Goal: Check status: Check status

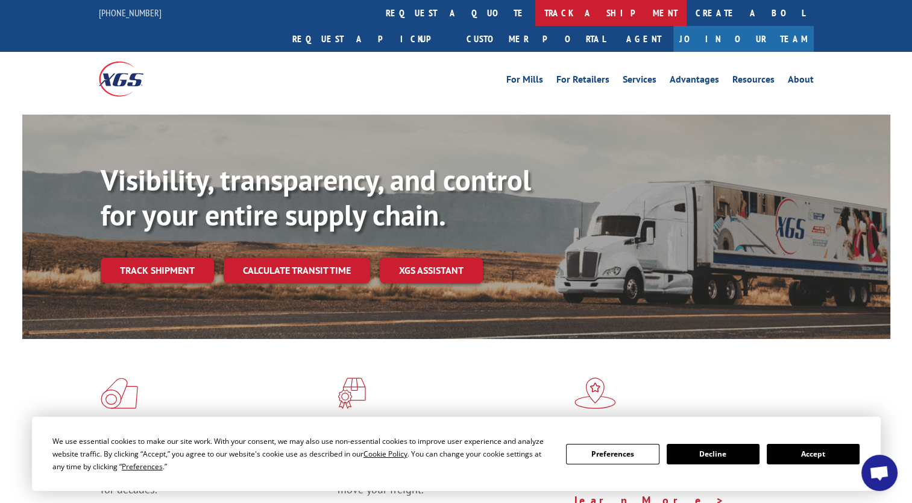
click at [535, 11] on link "track a shipment" at bounding box center [610, 13] width 151 height 26
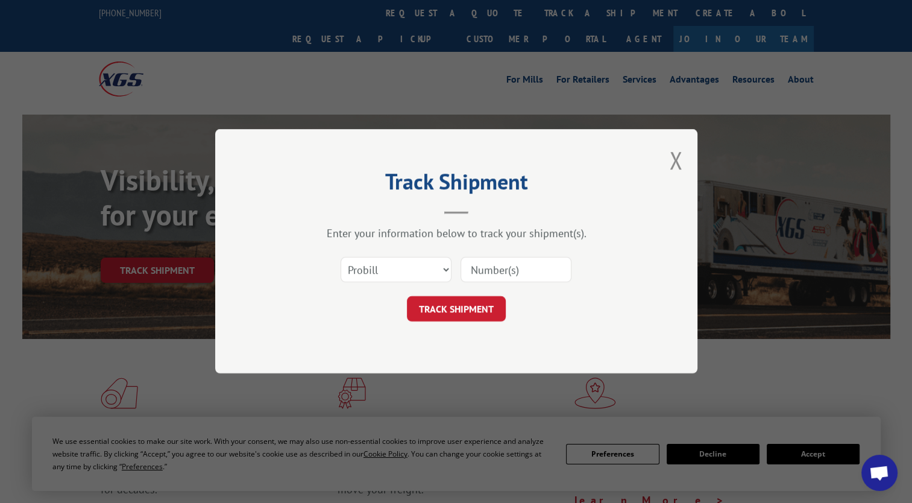
click at [491, 274] on input at bounding box center [515, 269] width 111 height 25
paste input "2846645"
type input "2846645"
click at [453, 314] on button "TRACK SHIPMENT" at bounding box center [456, 309] width 99 height 25
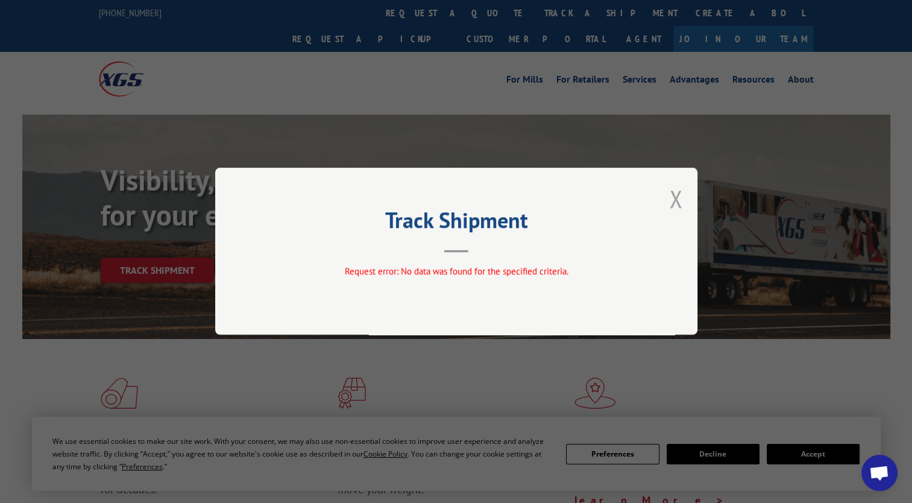
click at [673, 201] on button "Close modal" at bounding box center [675, 199] width 13 height 32
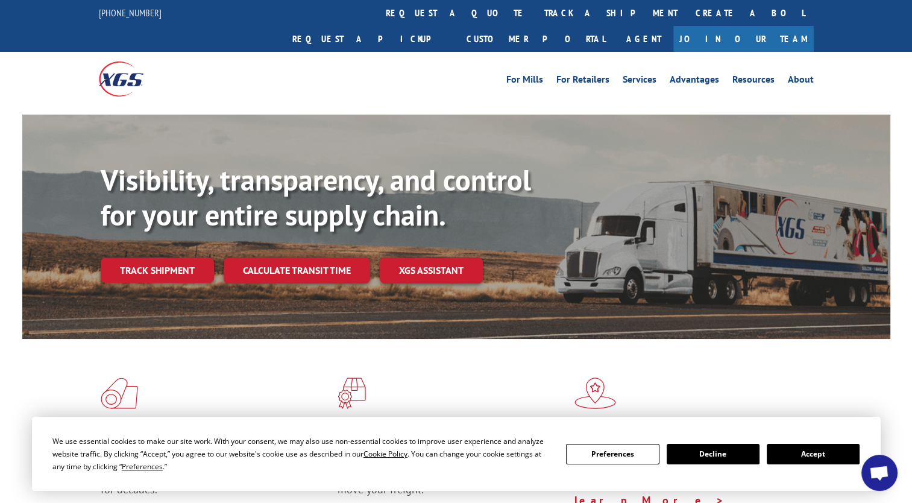
click at [178, 257] on link "Track shipment" at bounding box center [157, 269] width 113 height 25
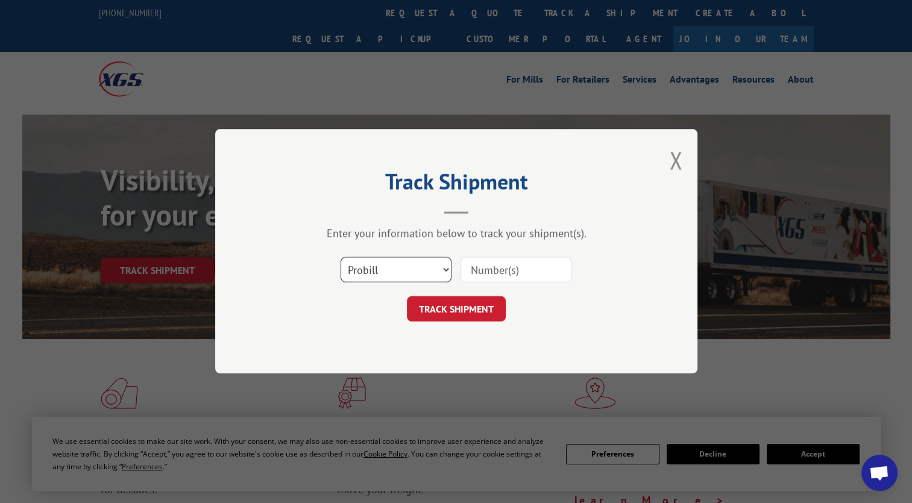
click at [445, 265] on select "Select category... Probill BOL PO" at bounding box center [396, 269] width 111 height 25
select select "bol"
click at [341, 257] on select "Select category... Probill BOL PO" at bounding box center [396, 269] width 111 height 25
paste input "2846645"
type input "2846645"
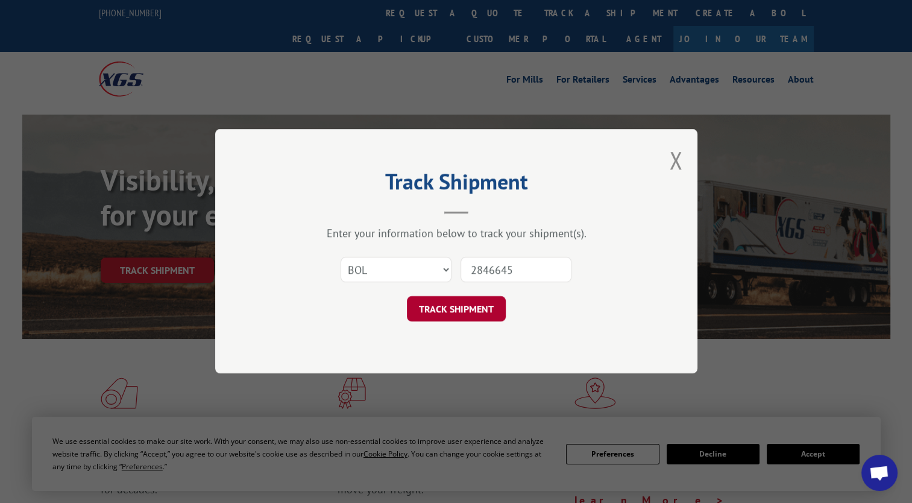
click at [474, 310] on button "TRACK SHIPMENT" at bounding box center [456, 309] width 99 height 25
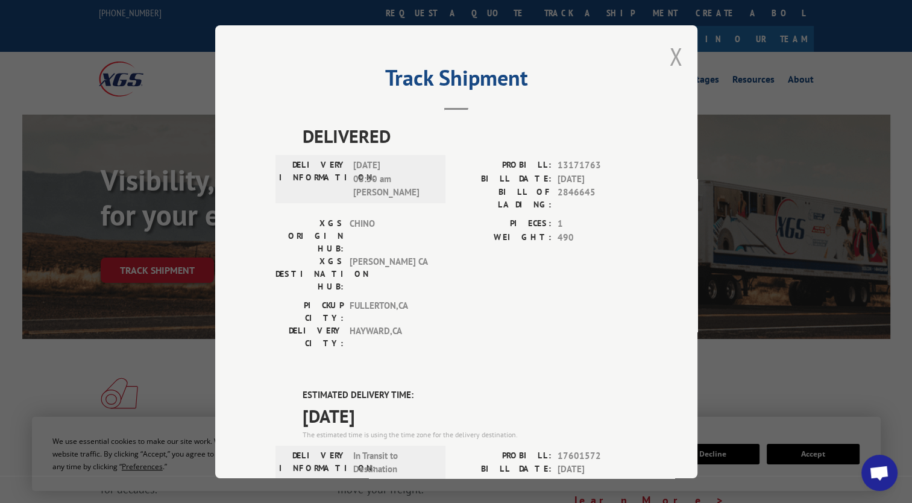
click at [675, 57] on button "Close modal" at bounding box center [675, 56] width 13 height 32
